Goal: Find specific page/section: Find specific page/section

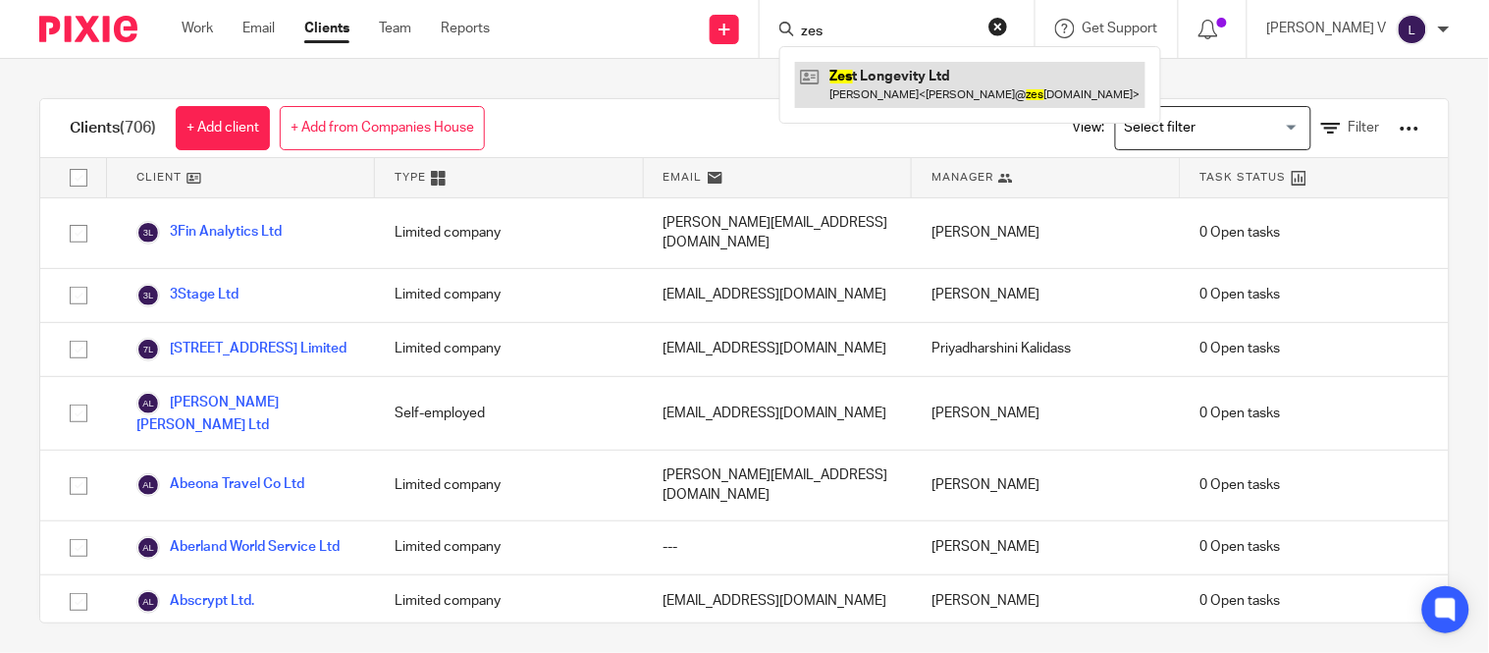
type input "zes"
click at [901, 80] on link at bounding box center [970, 84] width 350 height 45
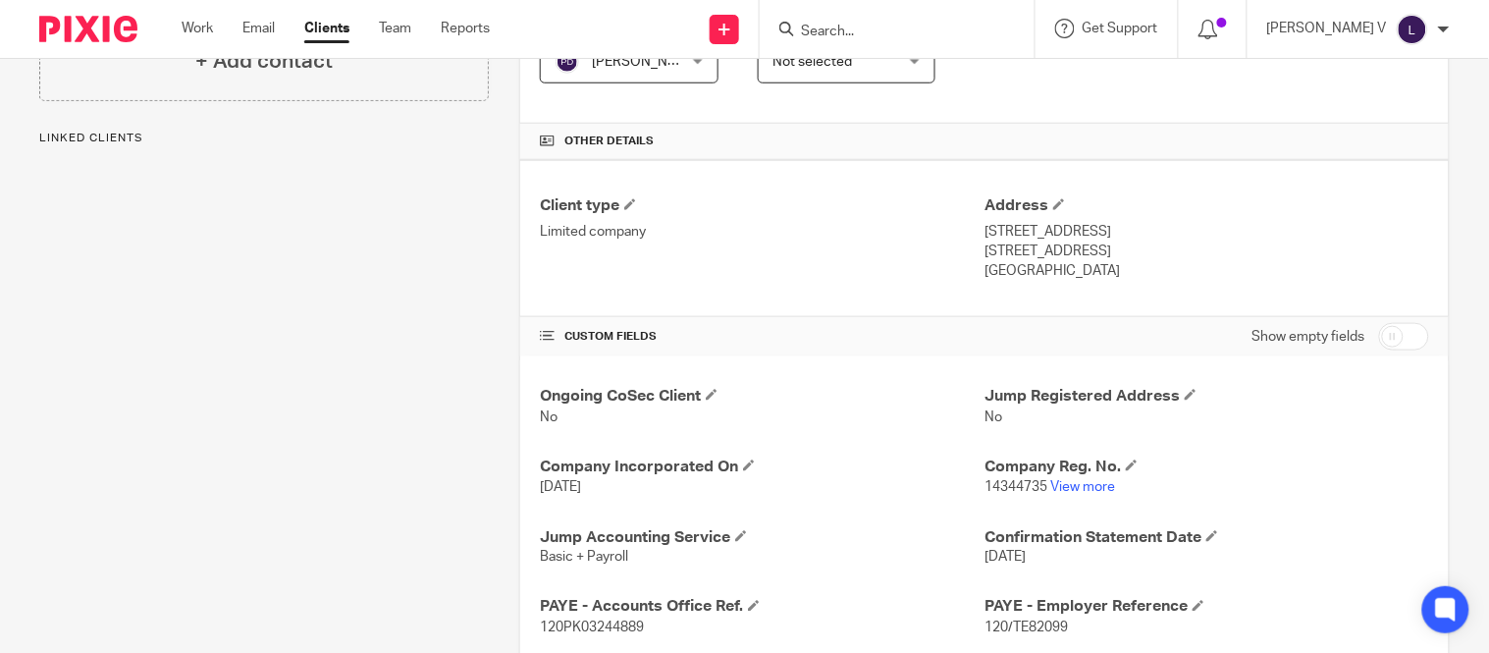
scroll to position [398, 0]
click at [900, 36] on input "Search" at bounding box center [887, 33] width 177 height 18
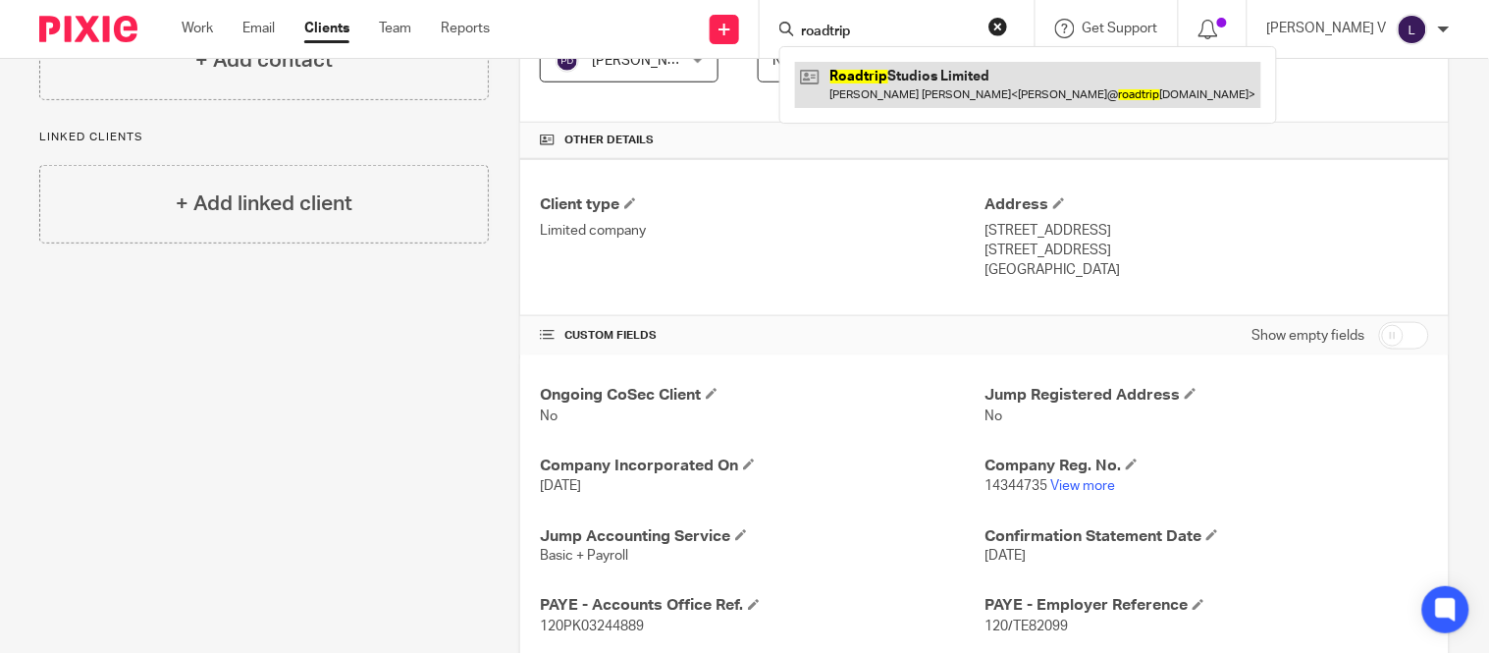
type input "roadtrip"
click at [1017, 79] on link at bounding box center [1028, 84] width 466 height 45
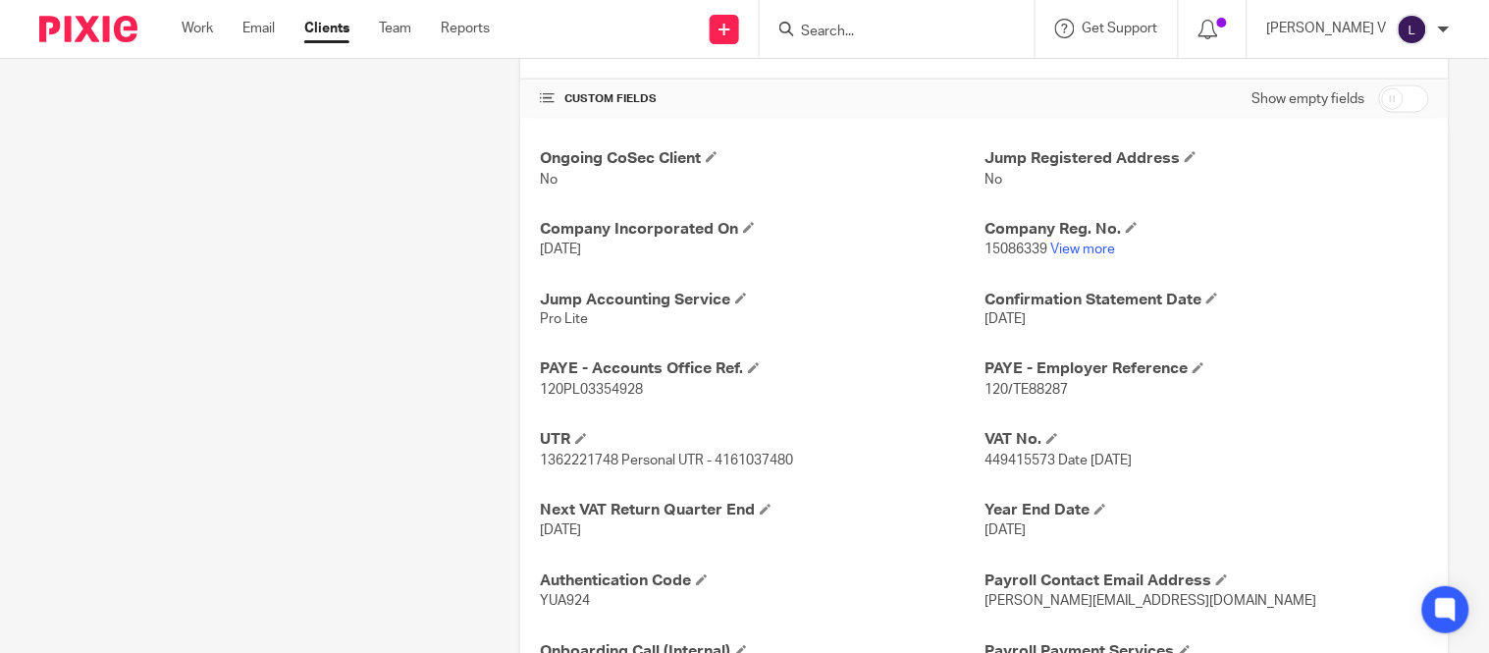
scroll to position [734, 0]
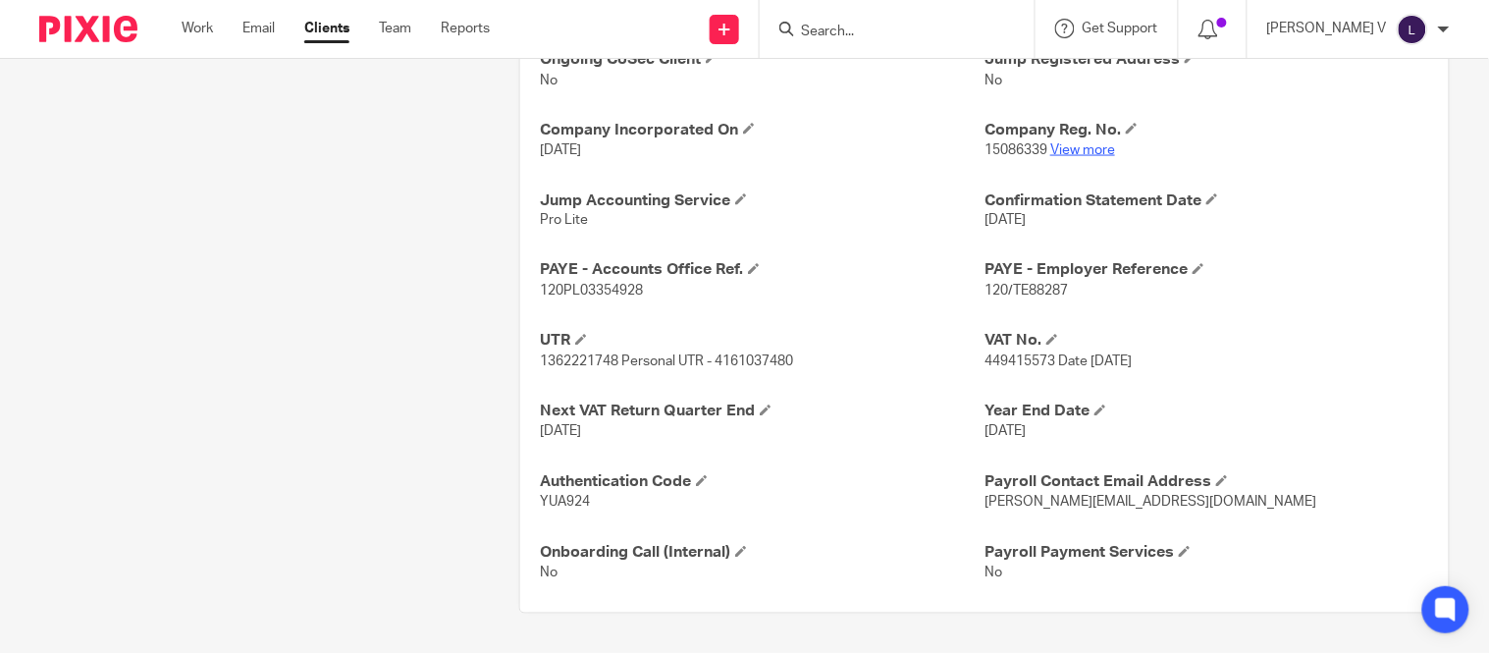
click at [1074, 145] on link "View more" at bounding box center [1082, 150] width 65 height 14
